Goal: Find specific page/section: Find specific page/section

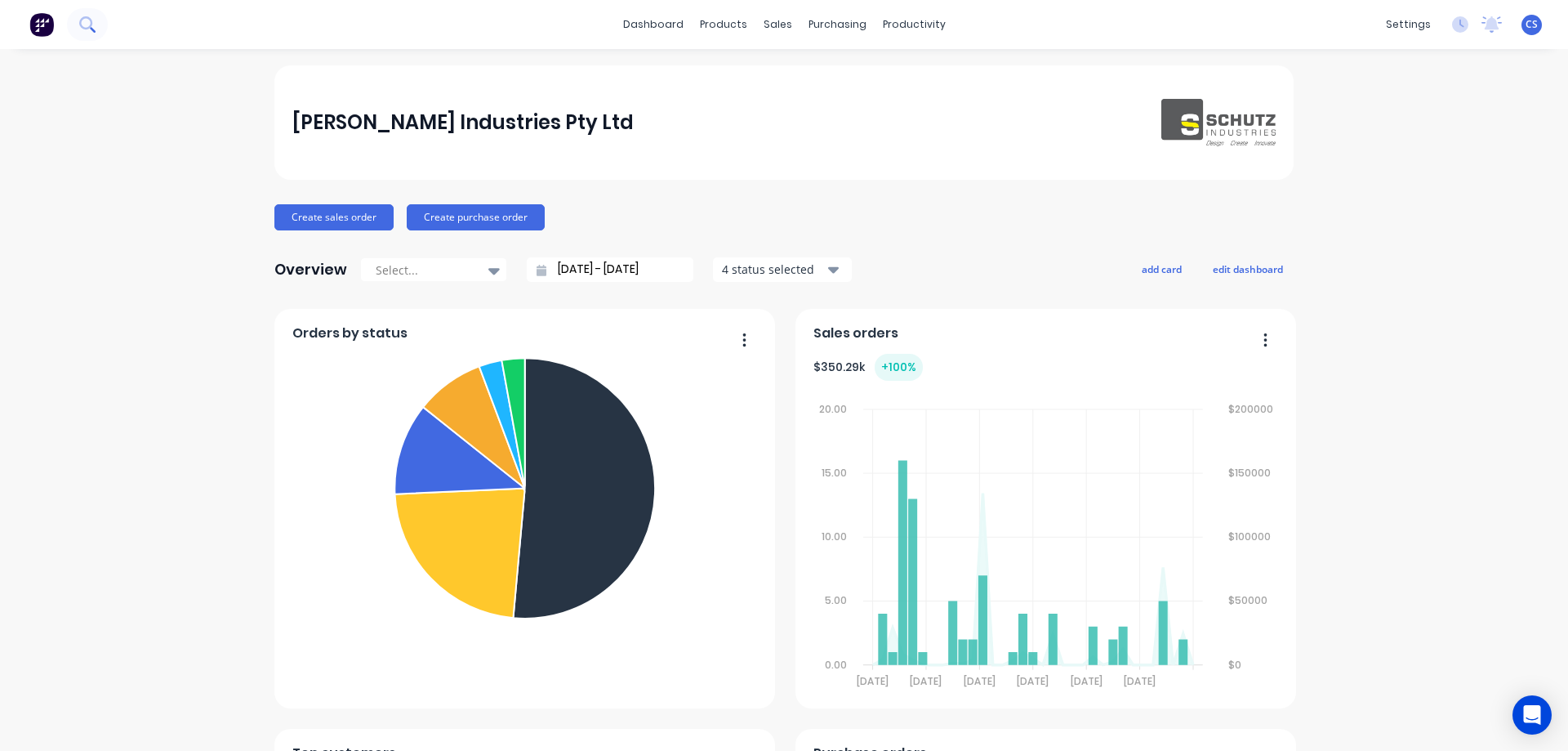
click at [89, 25] on icon at bounding box center [87, 24] width 16 height 16
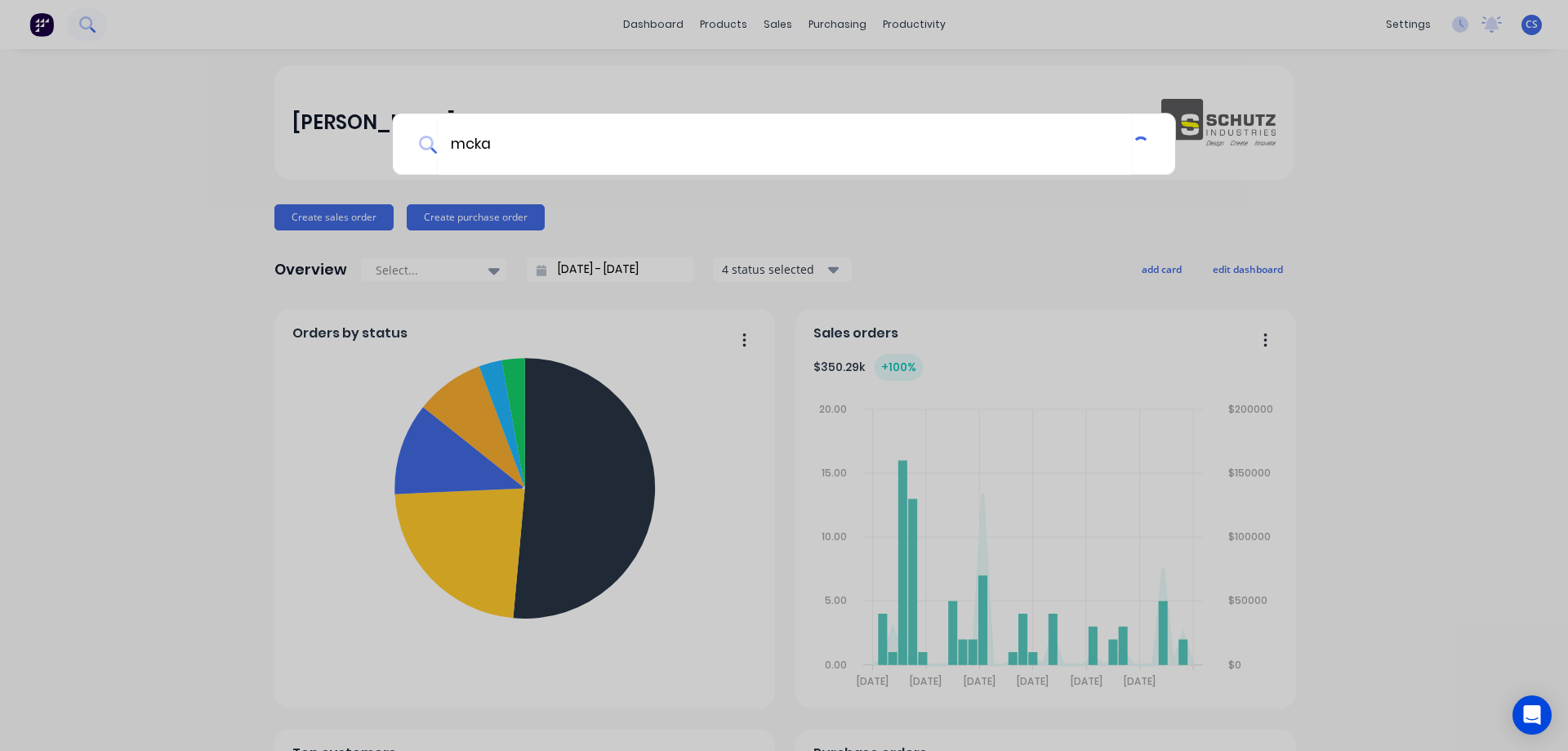
type input "[PERSON_NAME]"
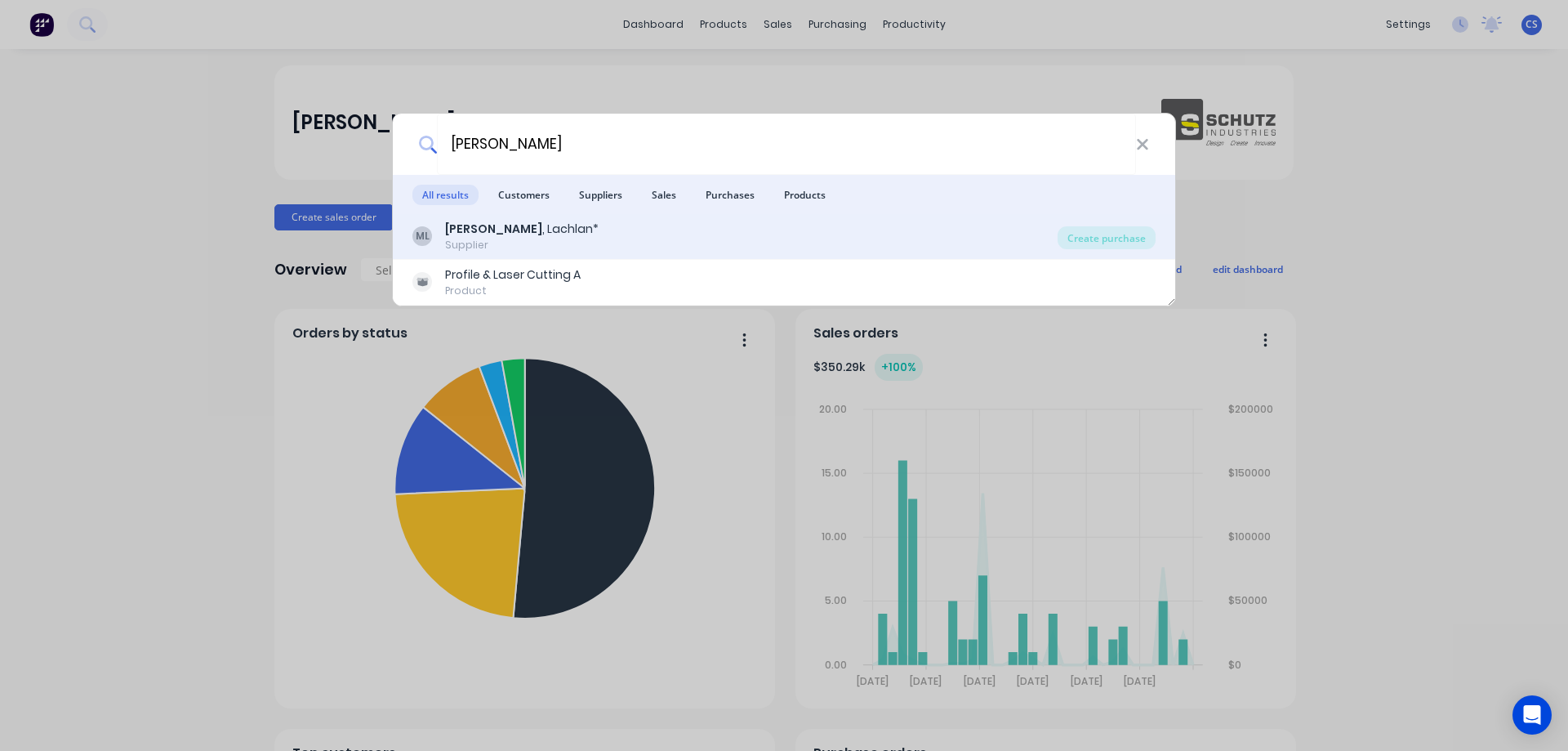
click at [635, 236] on div "[PERSON_NAME] , Lachlan* Supplier" at bounding box center [736, 236] width 646 height 32
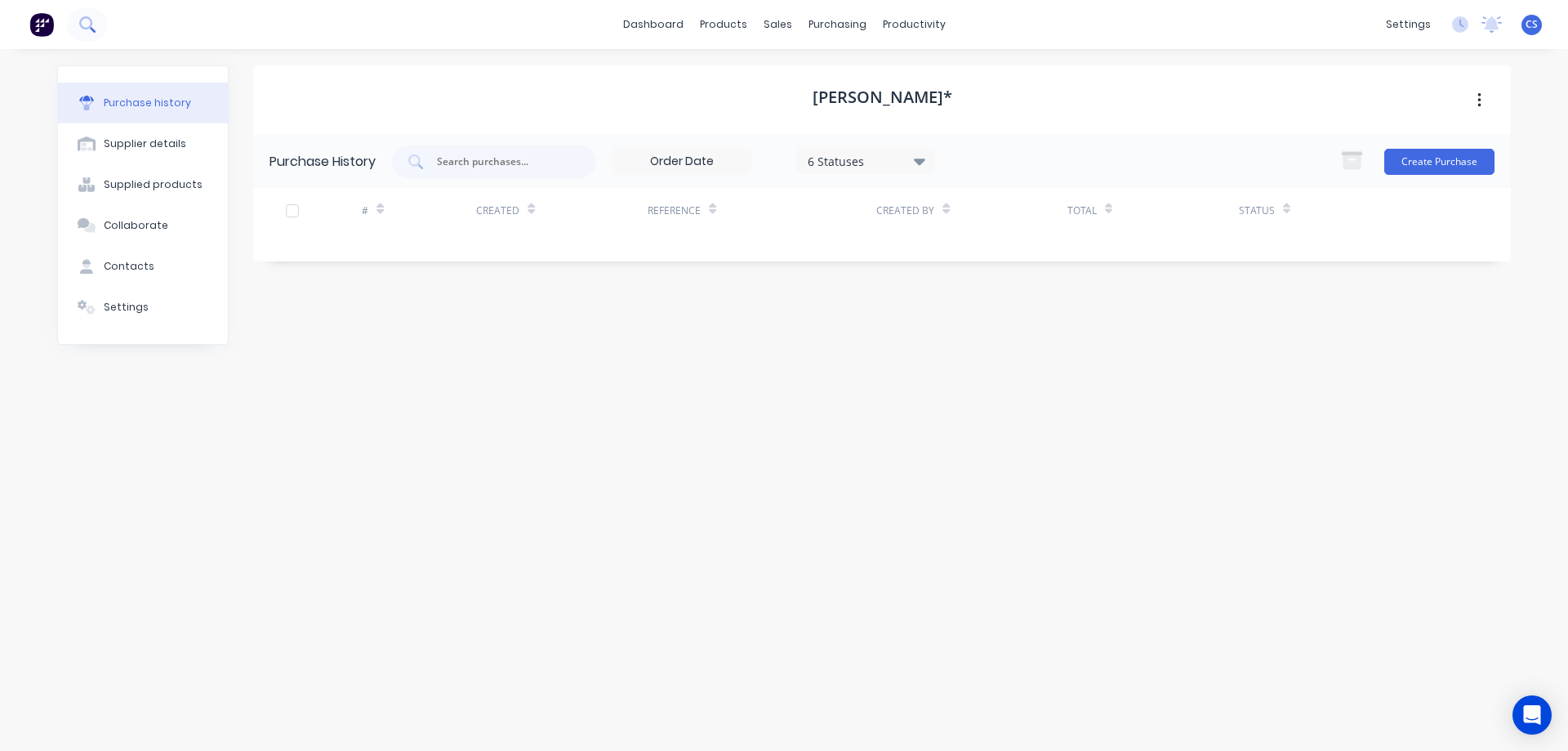
click at [88, 30] on icon at bounding box center [87, 24] width 16 height 16
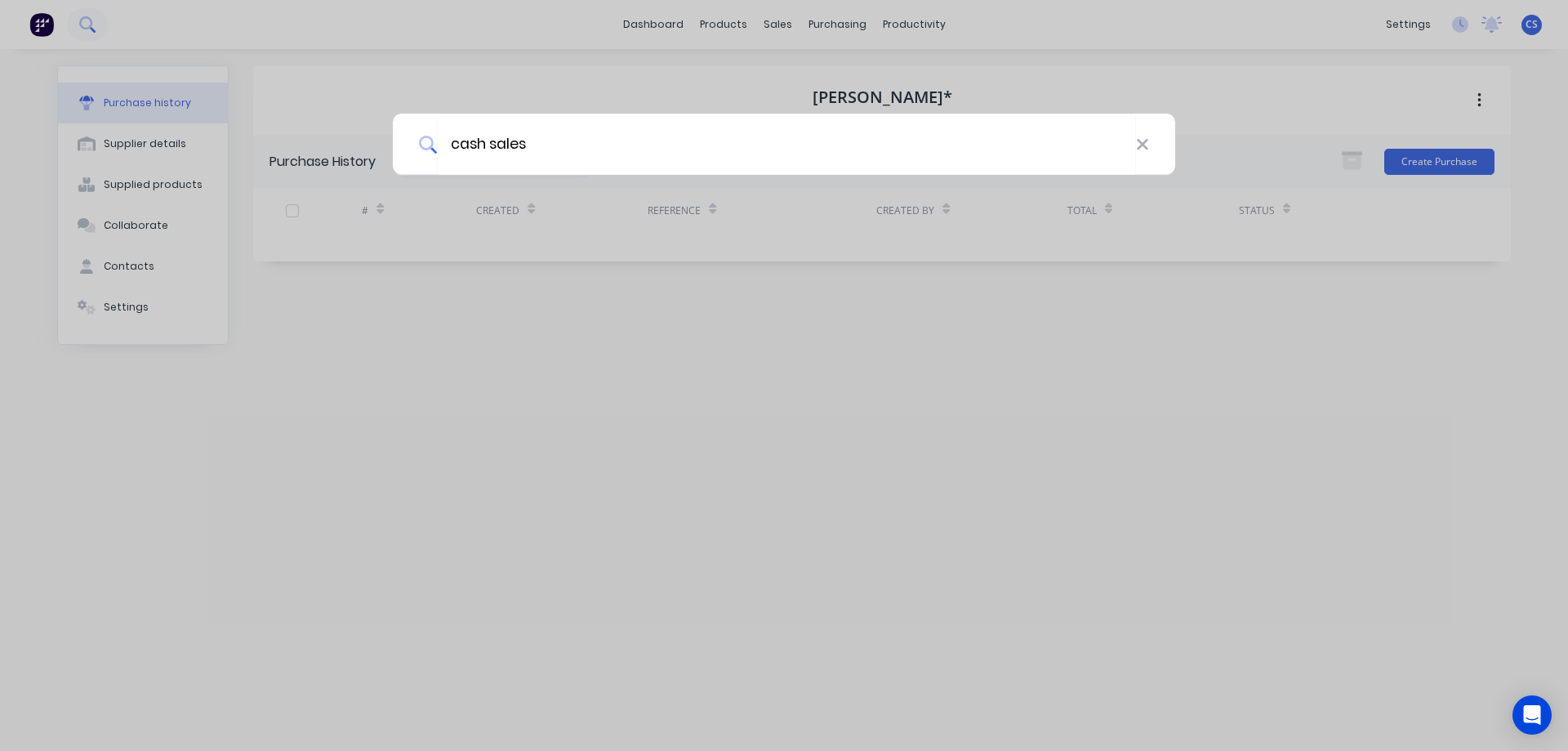
type input "cash sales"
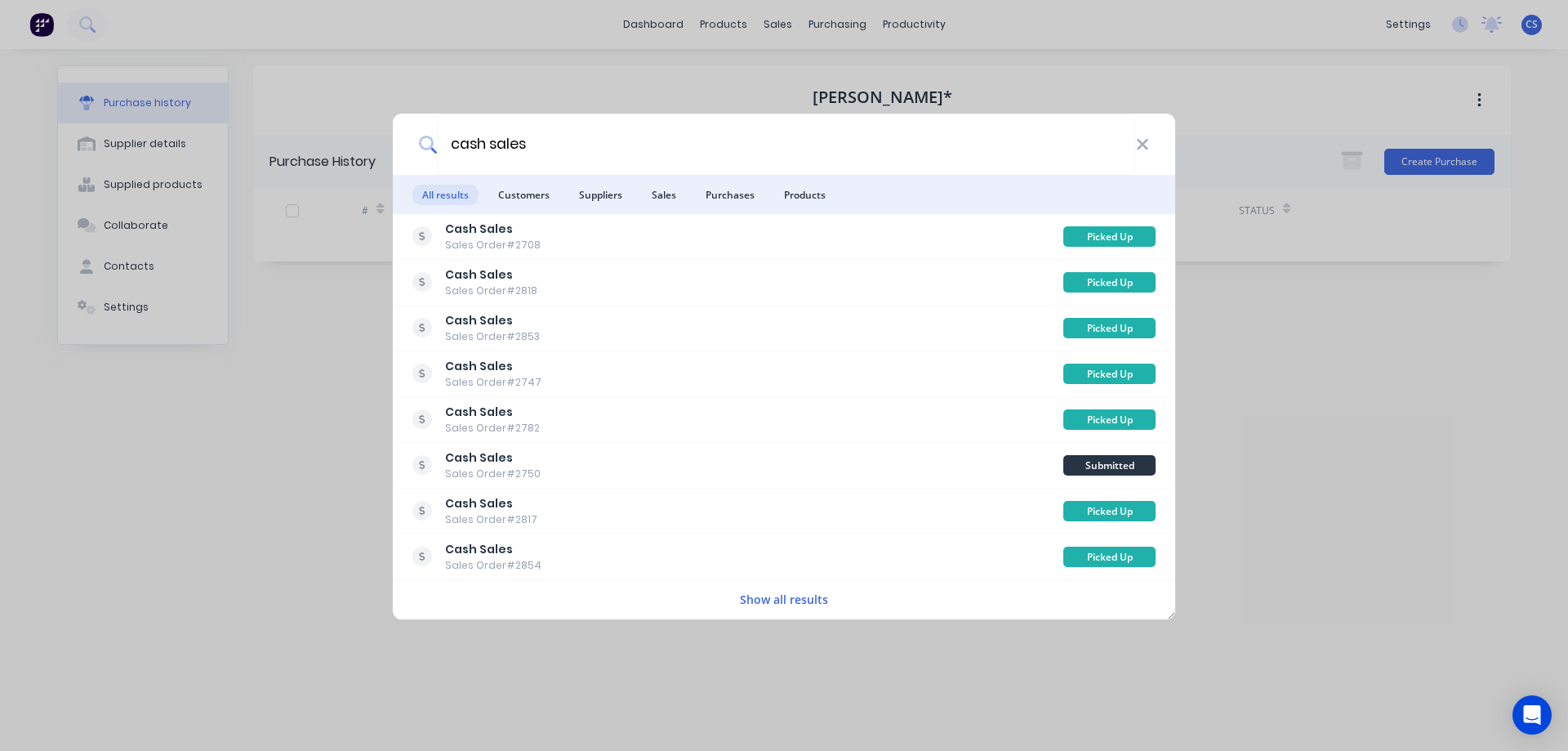
click at [803, 604] on button "Show all results" at bounding box center [784, 599] width 98 height 19
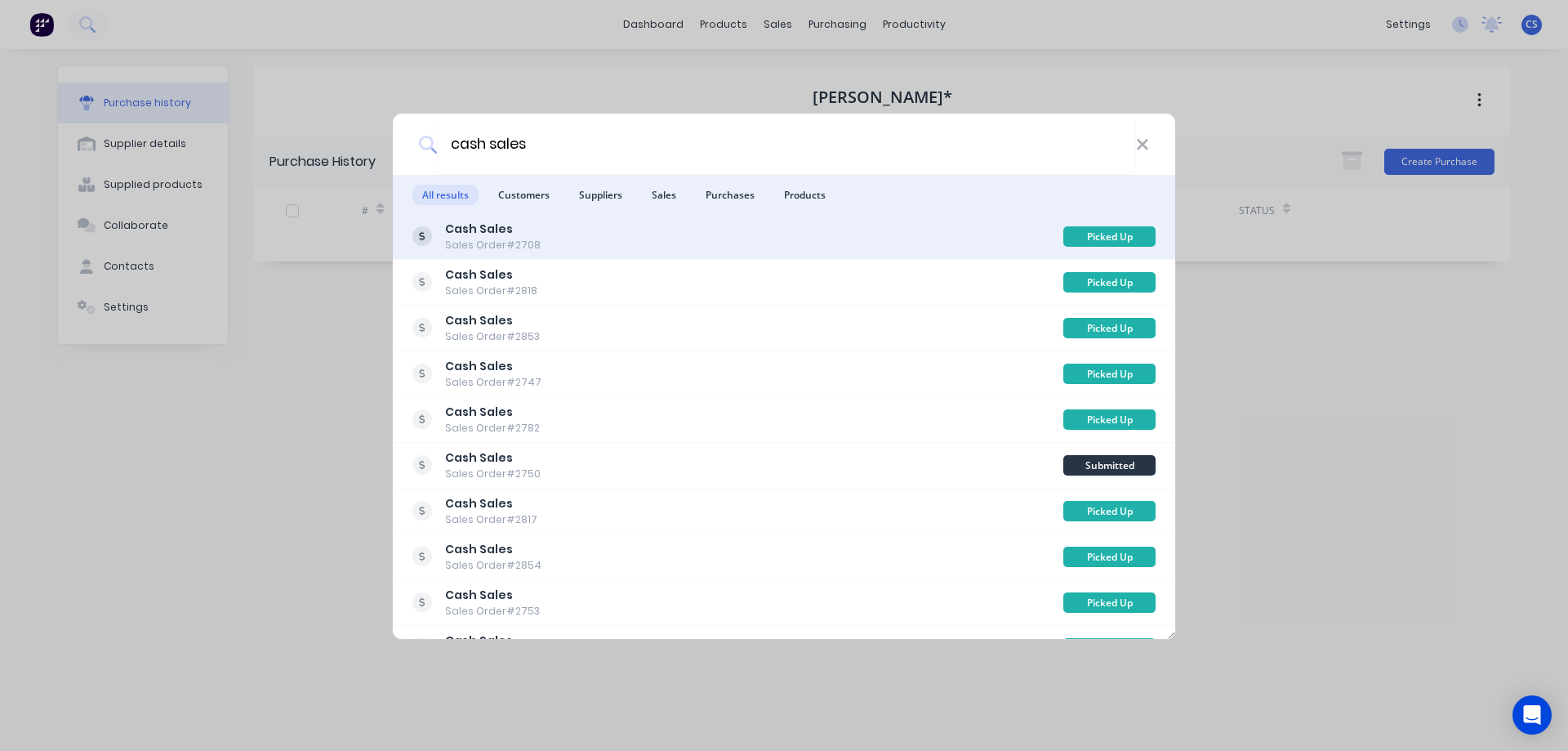
click at [702, 240] on div "Cash Sales Sales Order #2708" at bounding box center [738, 236] width 651 height 32
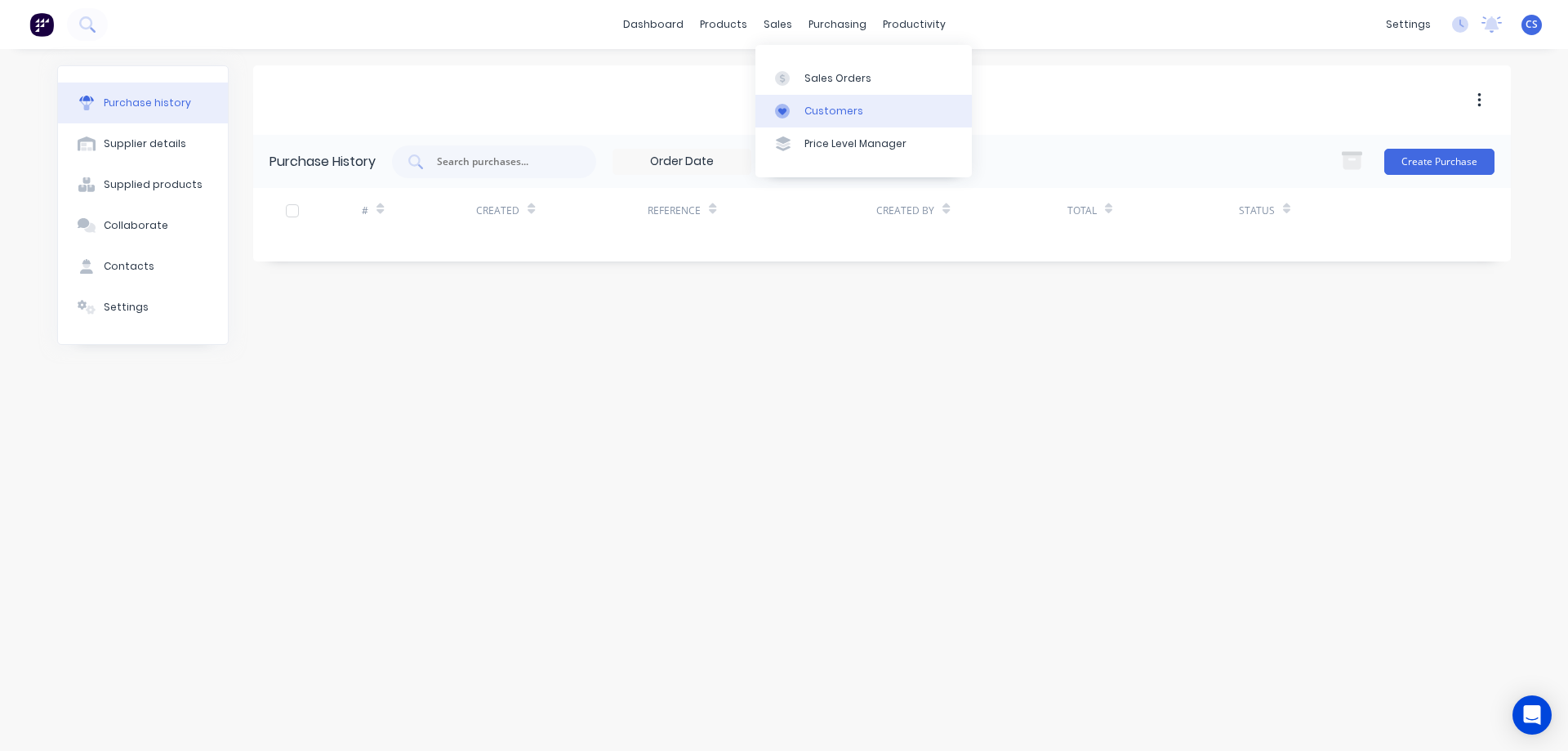
click at [837, 113] on div "Customers" at bounding box center [834, 111] width 59 height 15
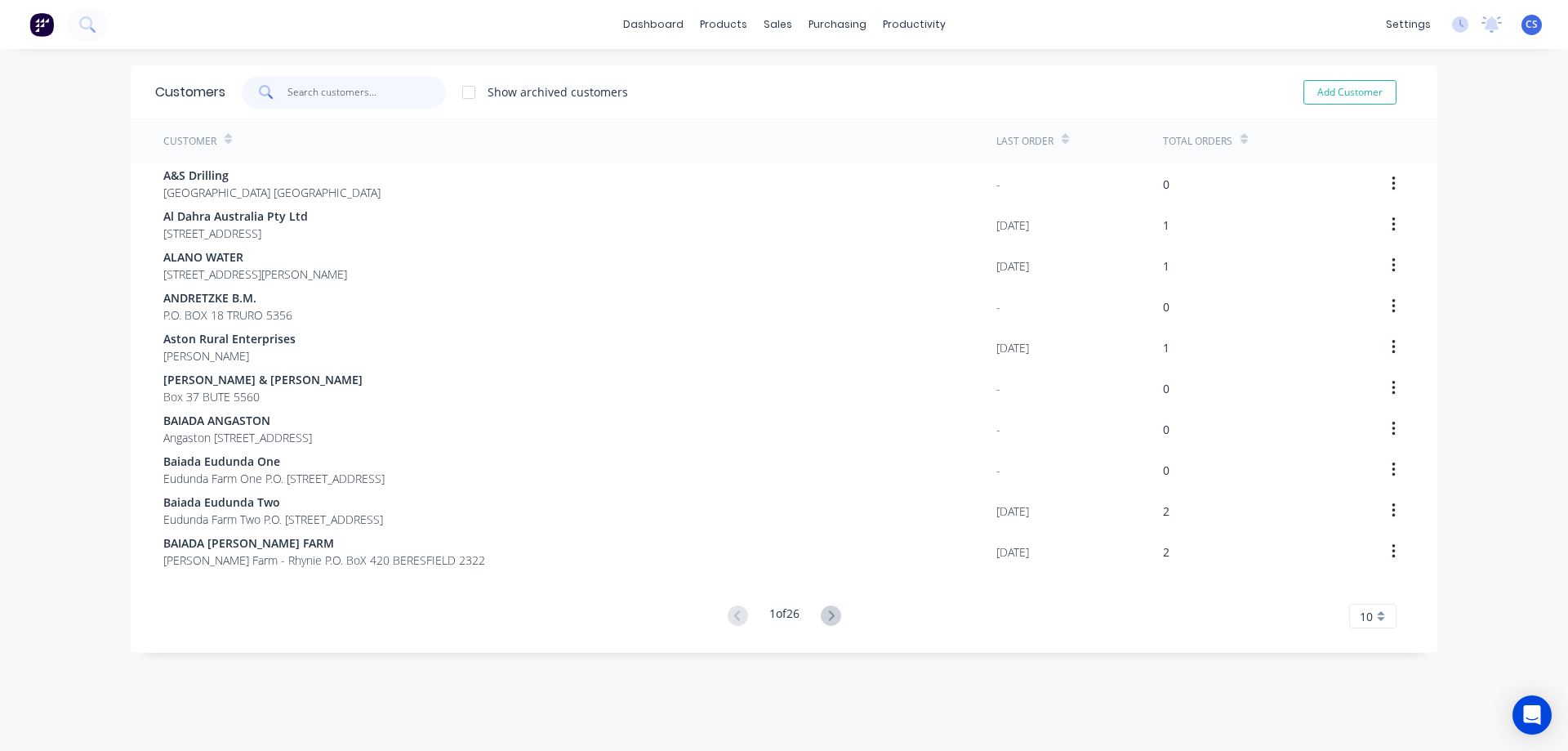
click at [311, 88] on input "text" at bounding box center [367, 92] width 159 height 33
type input "s"
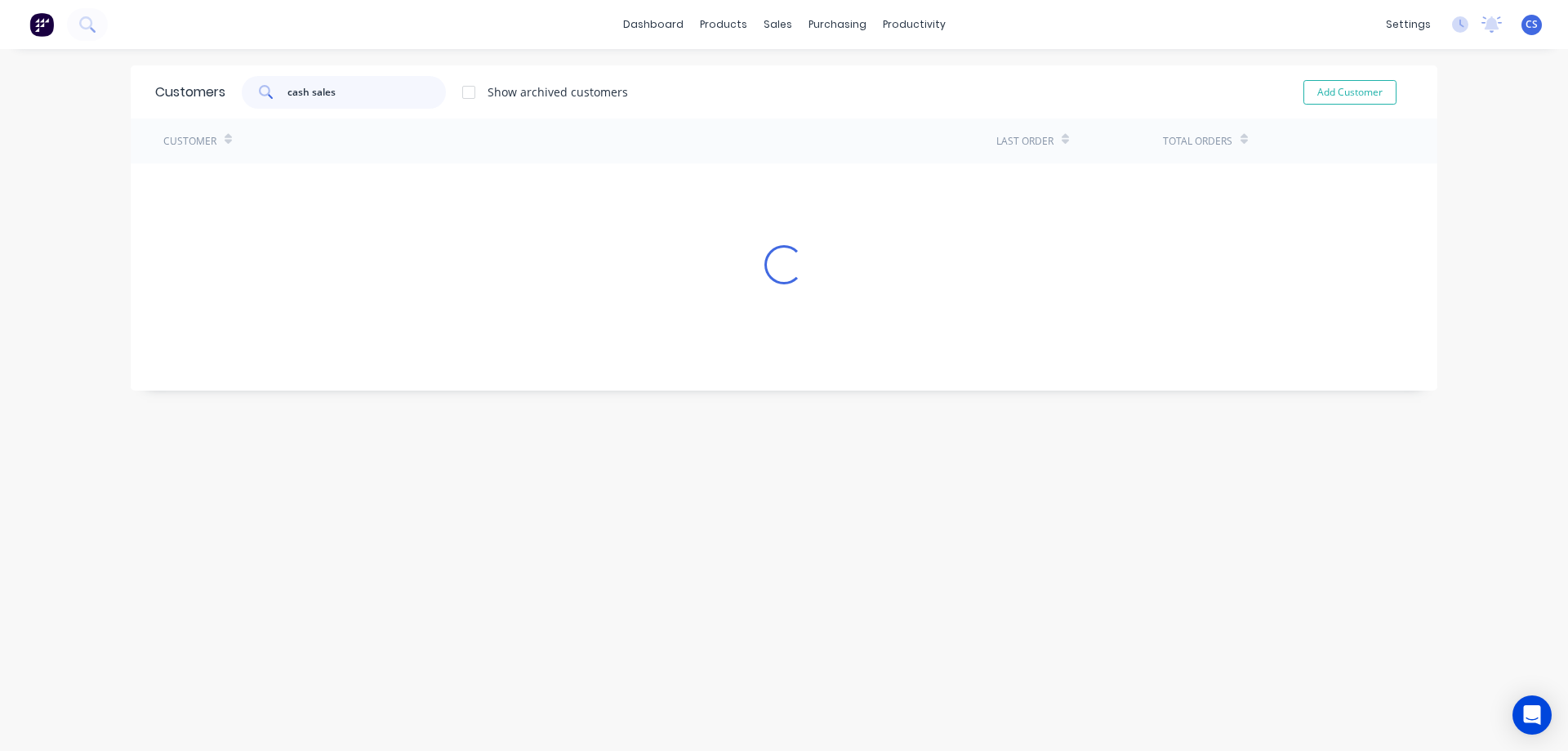
type input "cash sales"
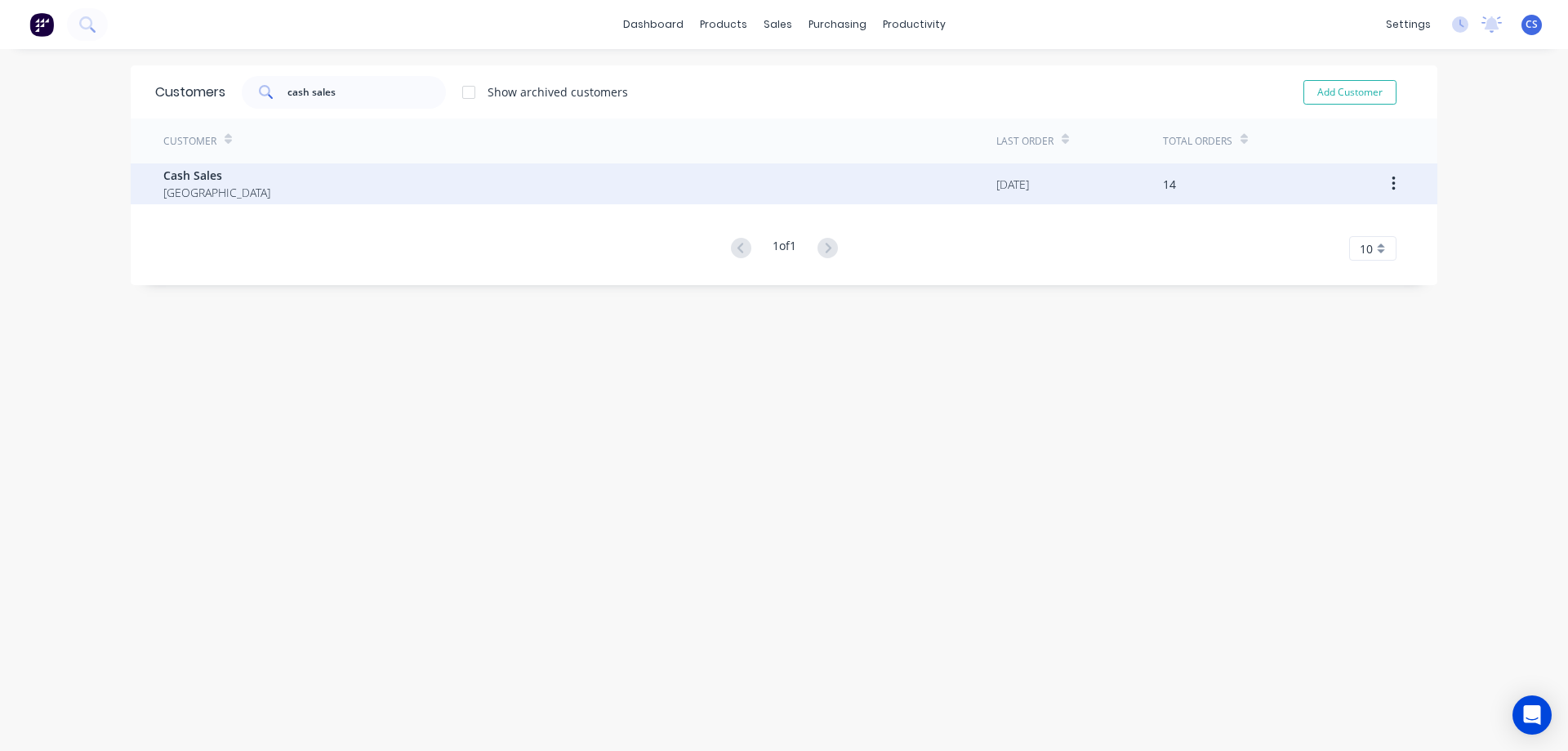
click at [452, 184] on div "Cash Sales [GEOGRAPHIC_DATA]" at bounding box center [580, 184] width 833 height 41
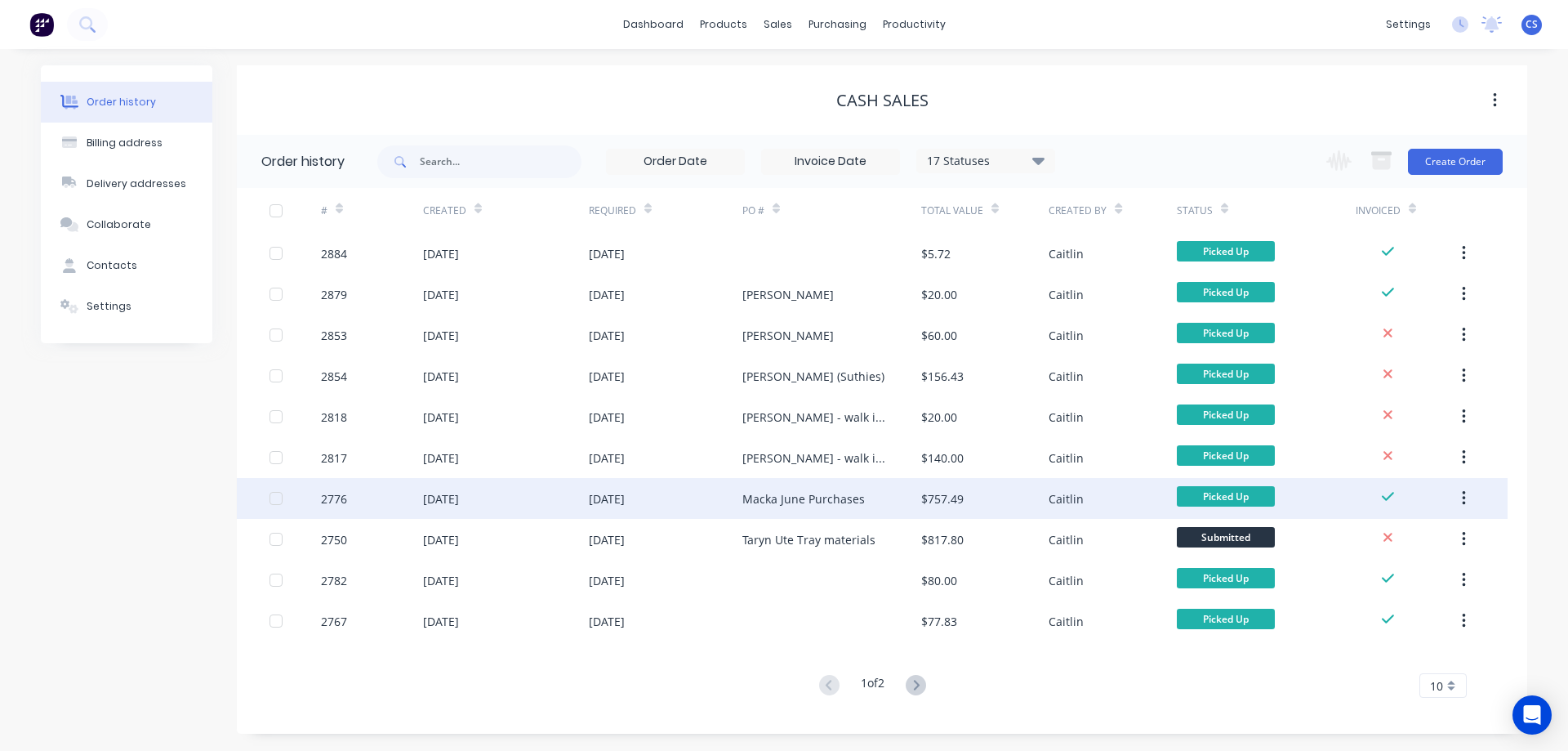
click at [884, 502] on div "Macka June Purchases" at bounding box center [832, 498] width 178 height 41
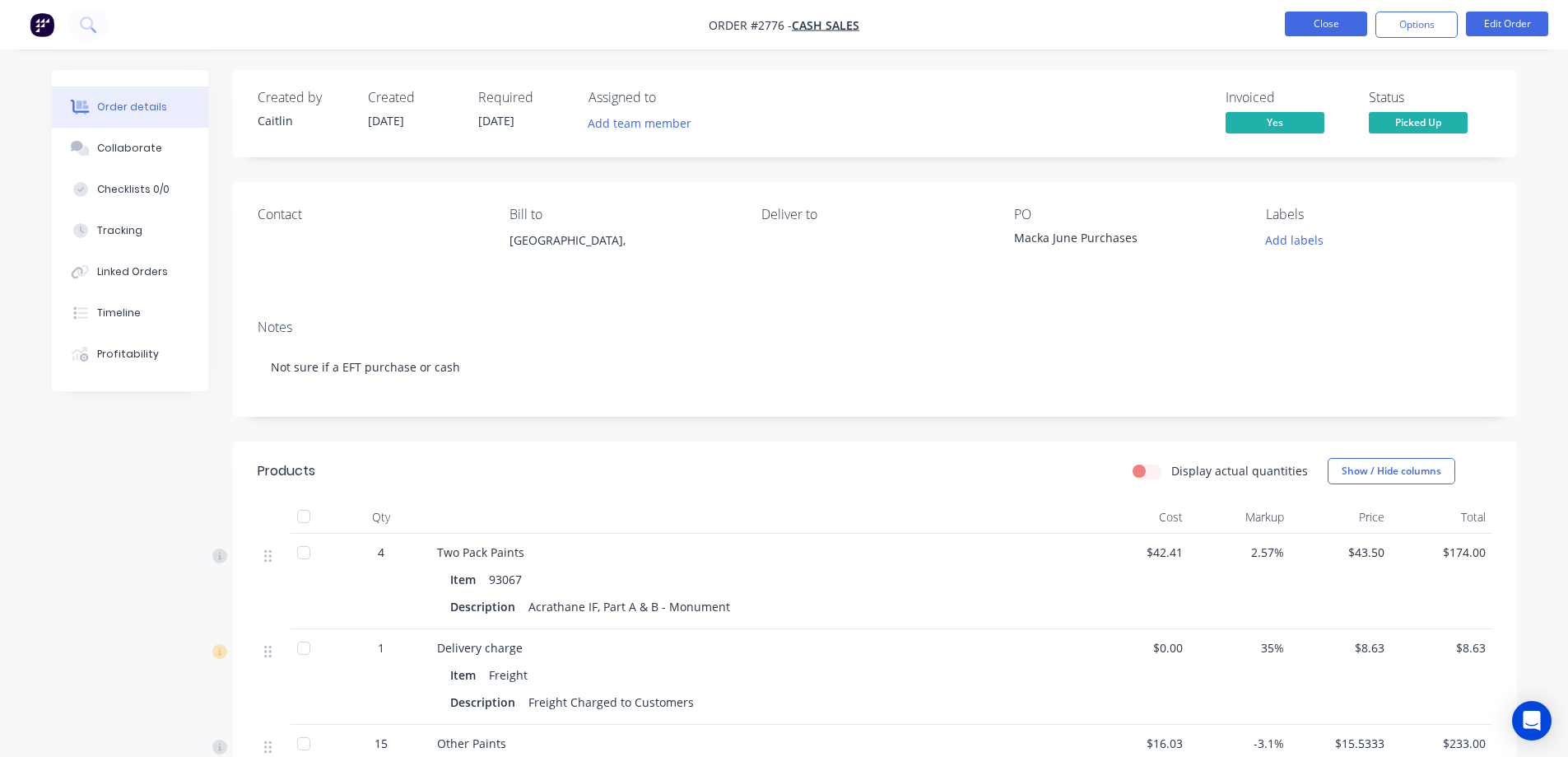
click at [1299, 26] on button "Close" at bounding box center [1327, 24] width 82 height 24
